Goal: Task Accomplishment & Management: Complete application form

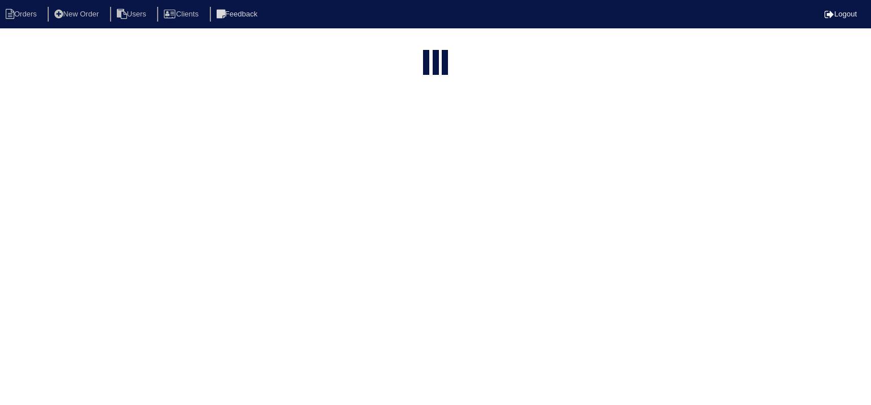
select select "15"
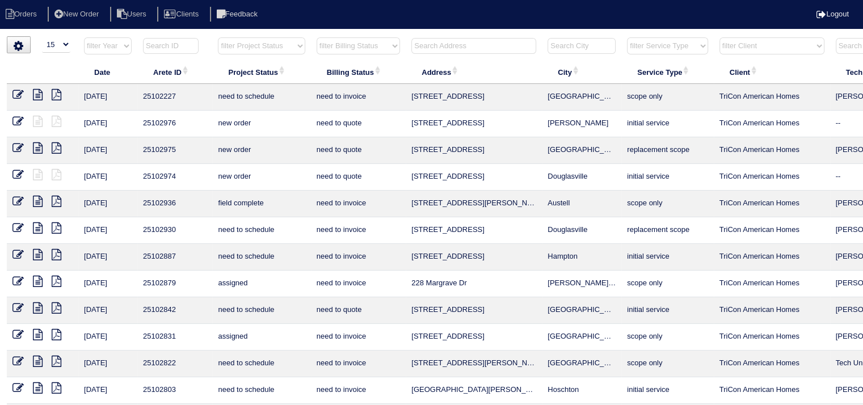
click at [431, 45] on input "text" at bounding box center [473, 46] width 125 height 16
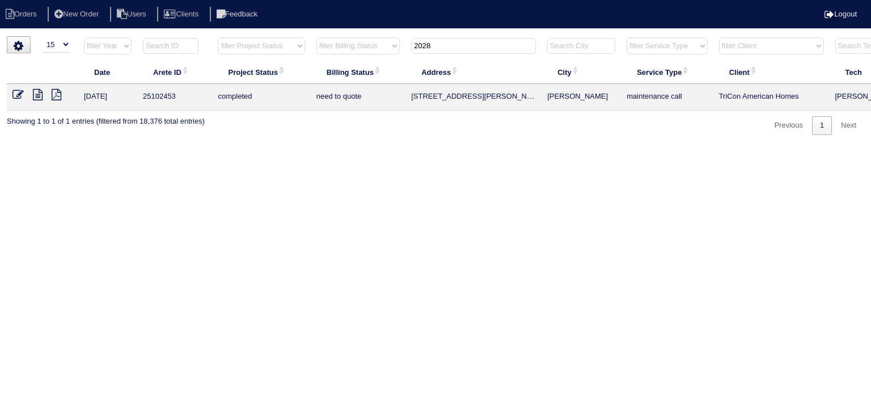
type input "2028"
click at [39, 96] on icon at bounding box center [38, 94] width 10 height 11
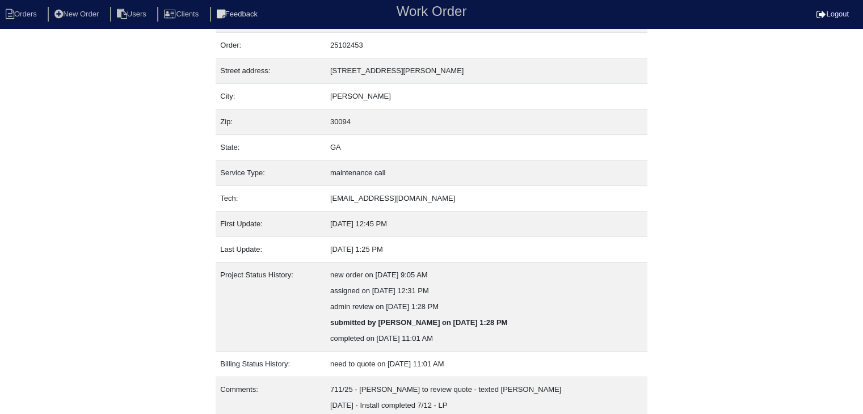
scroll to position [70, 0]
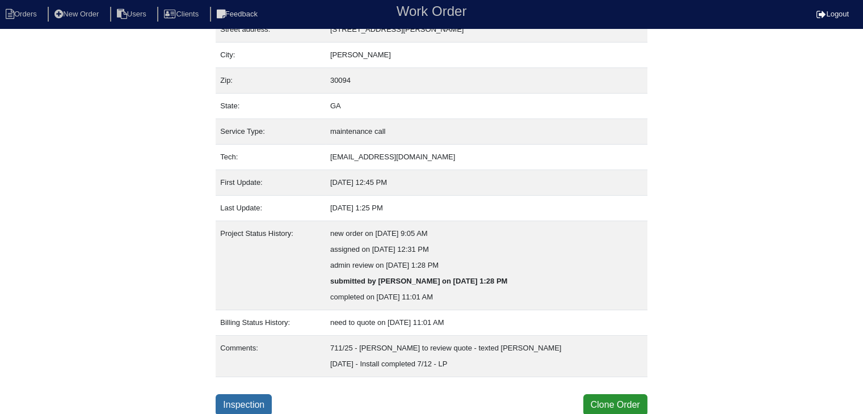
click at [247, 399] on link "Inspection" at bounding box center [244, 405] width 56 height 22
select select "0"
select select "[PERSON_NAME]"
select select "1"
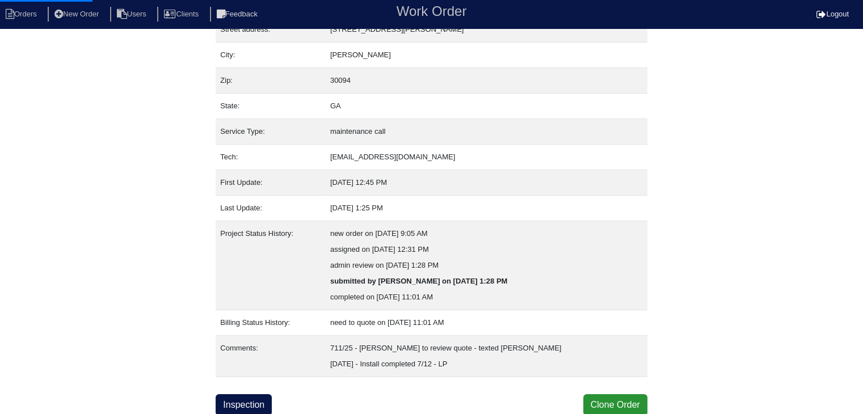
select select "0"
select select "1"
select select "2"
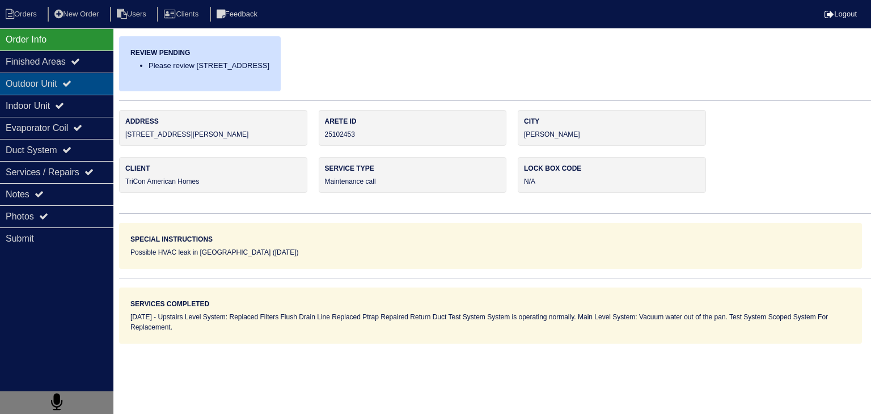
click at [37, 91] on div "Outdoor Unit" at bounding box center [56, 84] width 113 height 22
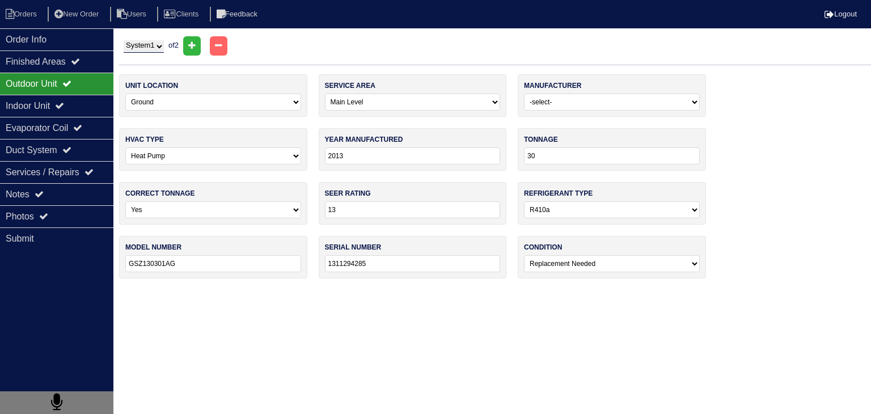
click at [157, 49] on select "System 1 System 2" at bounding box center [144, 46] width 40 height 12
select select "2"
click at [124, 40] on select "System 1 System 2" at bounding box center [144, 46] width 40 height 12
select select "1"
type input "2023"
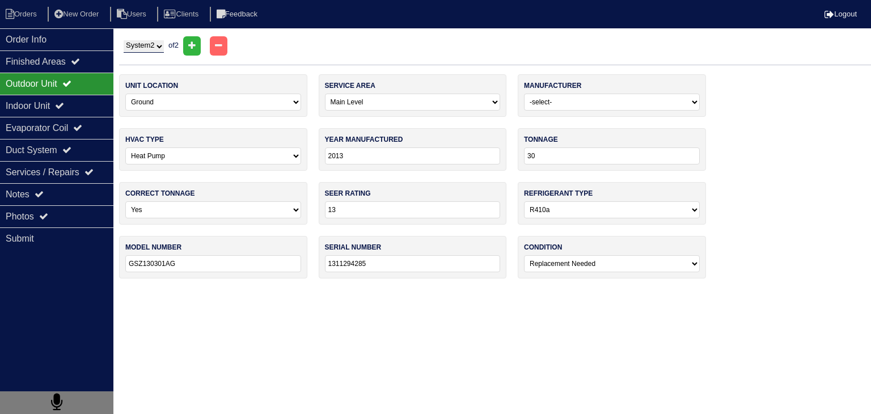
type input "24"
type input "14"
type input "GSZB402410AA"
type input "2302009692"
select select "0"
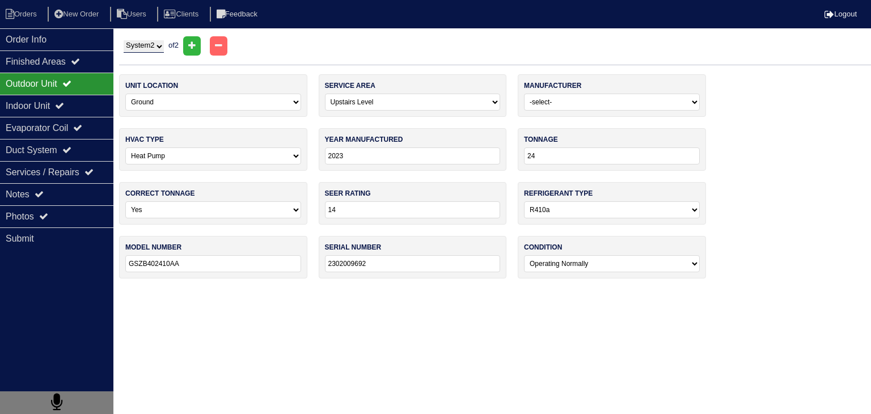
click at [155, 44] on select "System 1 System 2" at bounding box center [144, 46] width 40 height 12
select select "1"
click at [124, 40] on select "System 1 System 2" at bounding box center [144, 46] width 40 height 12
select select "0"
type input "2013"
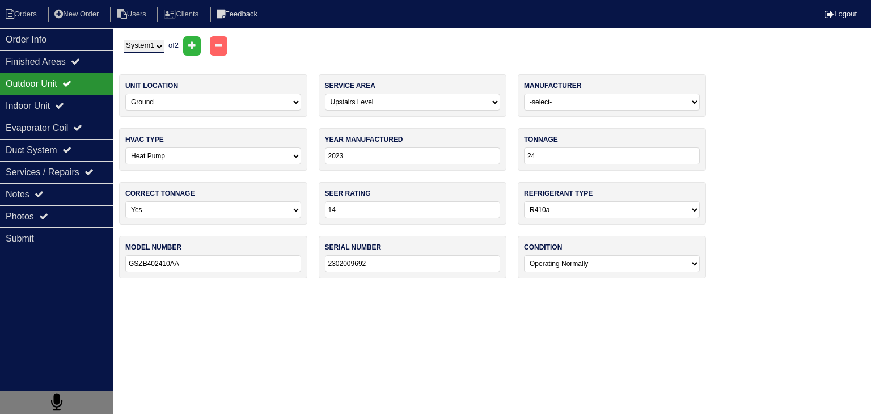
type input "30"
type input "13"
type input "GSZ130301AG"
type input "1311294285"
select select "2"
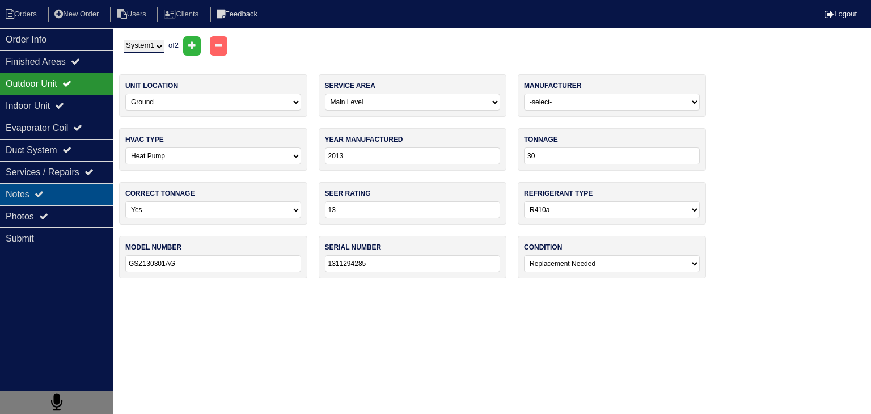
click at [71, 200] on div "Notes" at bounding box center [56, 194] width 113 height 22
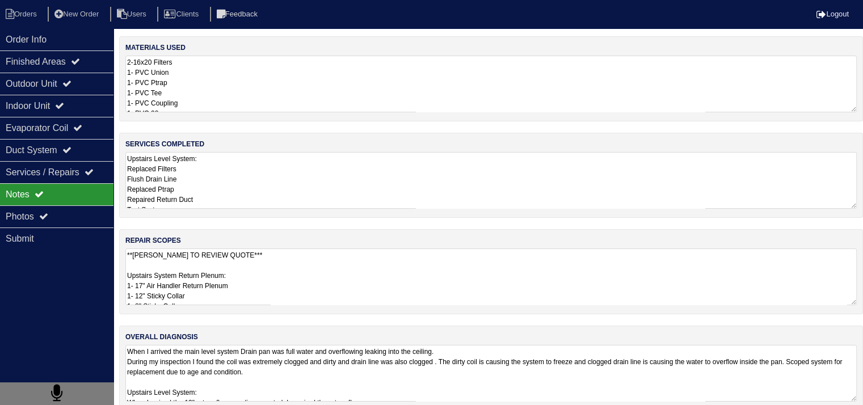
click at [226, 279] on textarea "**[PERSON_NAME] TO REVIEW QUOTE*** Upstairs System Return Plenum: 1- 17" Air Ha…" at bounding box center [490, 276] width 731 height 57
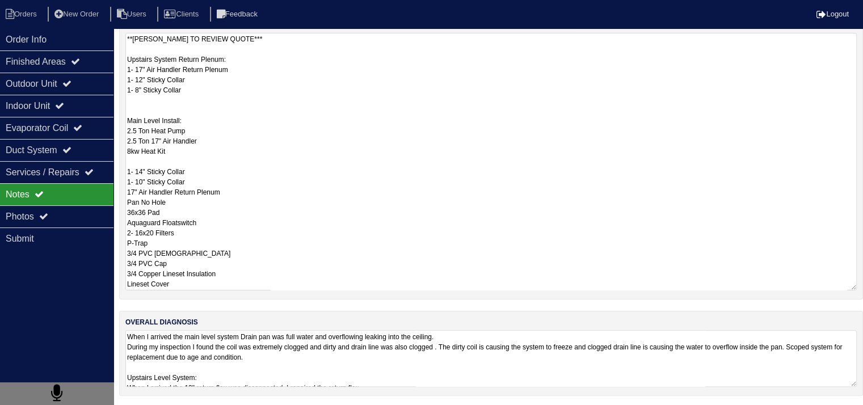
scroll to position [73, 0]
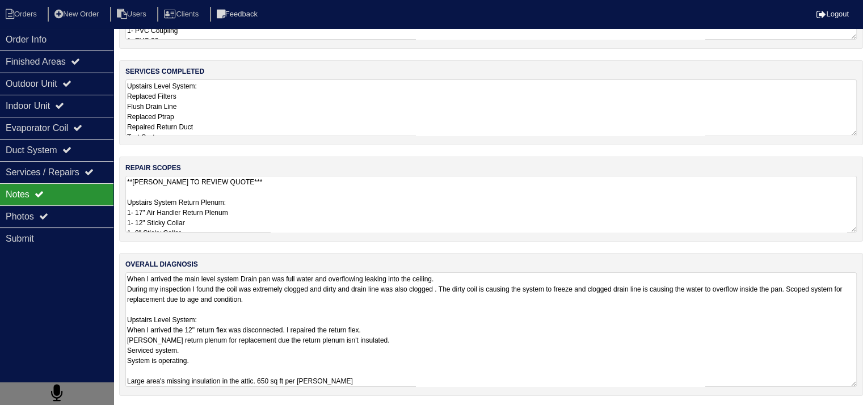
scroll to position [1, 0]
click at [436, 360] on textarea "When I arrived the main level system Drain pan was full water and overflowing l…" at bounding box center [490, 329] width 731 height 115
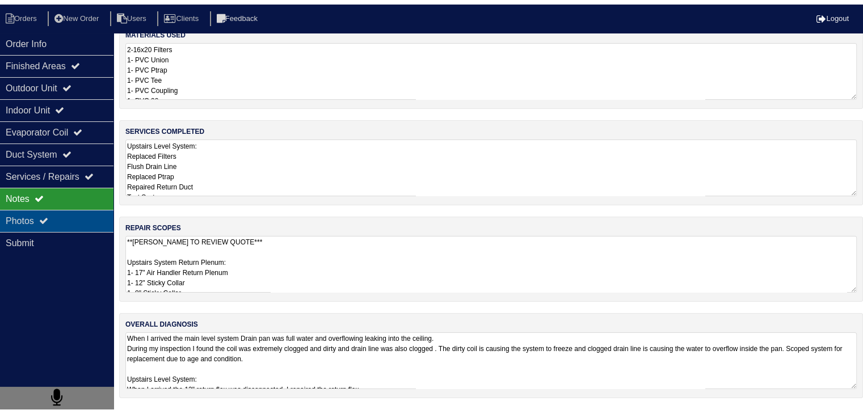
scroll to position [14, 0]
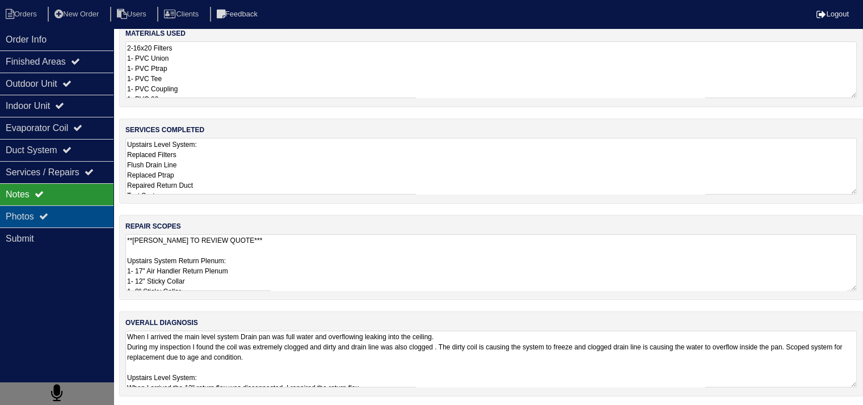
click at [70, 217] on div "Photos" at bounding box center [56, 216] width 113 height 22
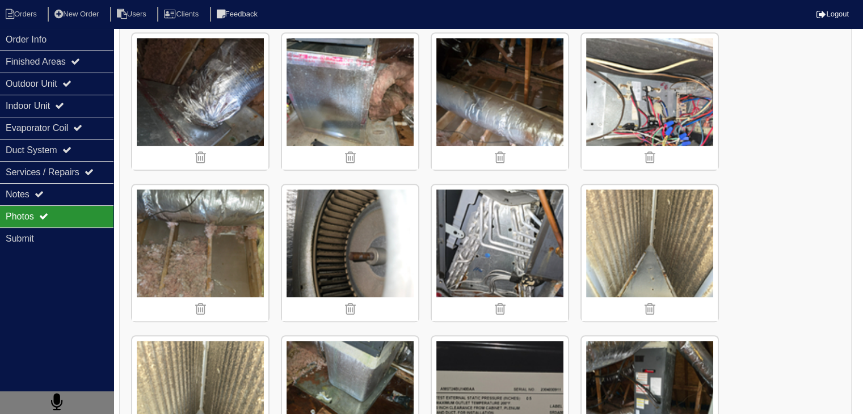
scroll to position [752, 0]
